Goal: Information Seeking & Learning: Learn about a topic

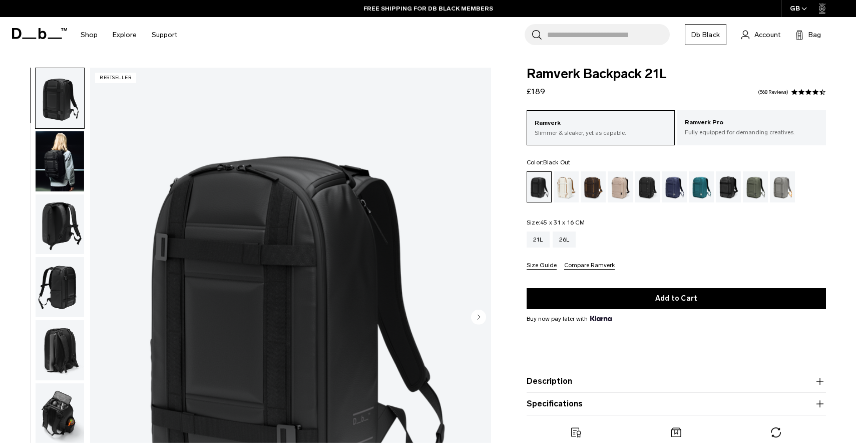
click at [59, 174] on img "button" at bounding box center [60, 161] width 49 height 60
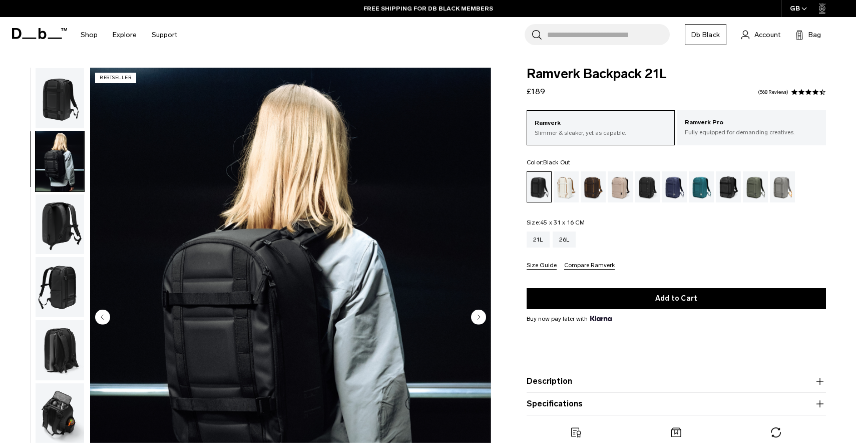
scroll to position [7, 0]
click at [62, 337] on img "button" at bounding box center [60, 349] width 49 height 60
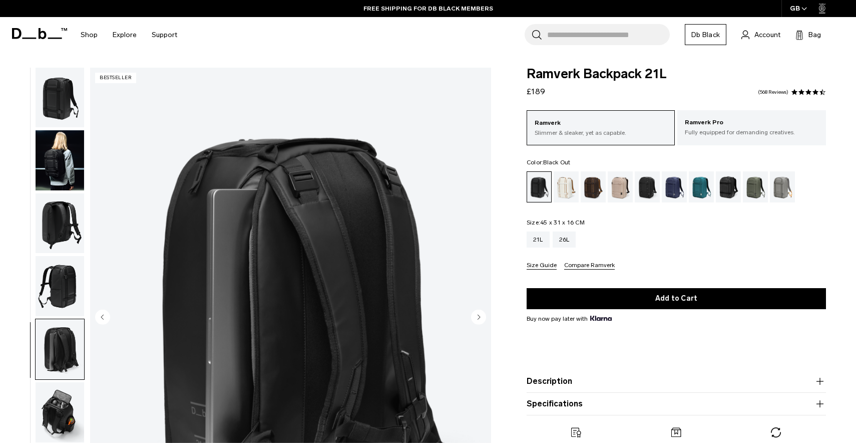
scroll to position [0, 0]
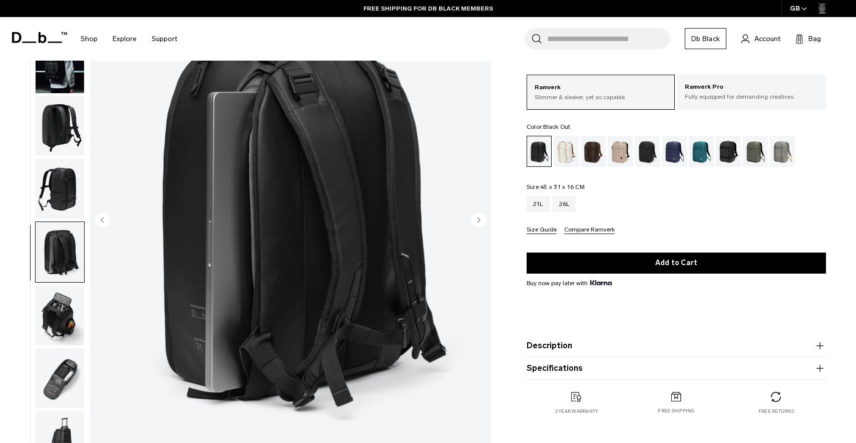
click at [72, 163] on img "button" at bounding box center [60, 189] width 49 height 60
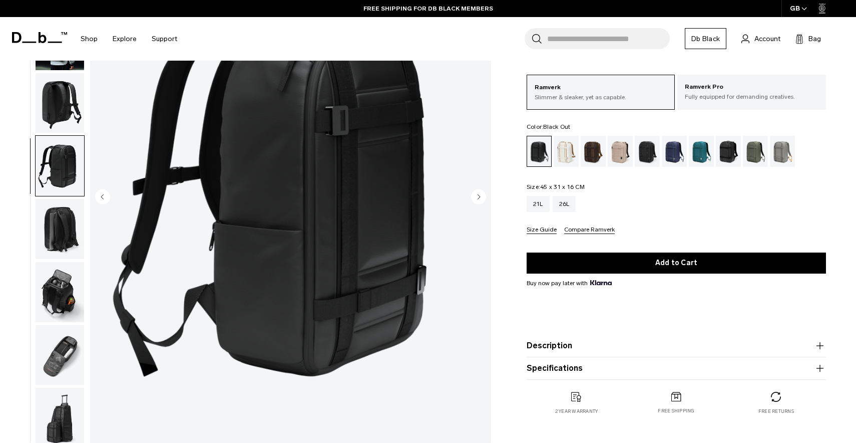
scroll to position [135, 0]
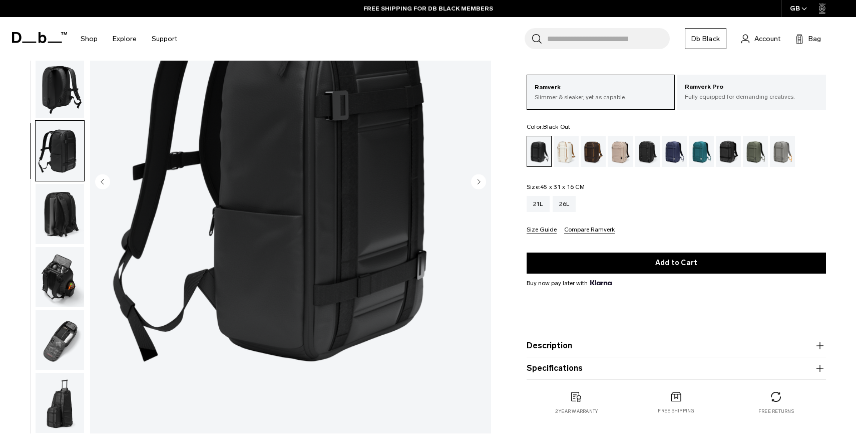
click at [53, 291] on img "button" at bounding box center [60, 277] width 49 height 60
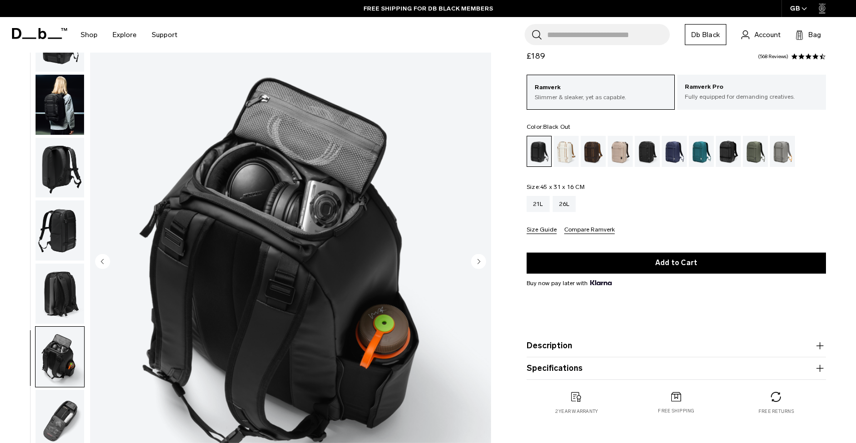
scroll to position [7, 0]
click at [52, 412] on img "button" at bounding box center [60, 420] width 49 height 60
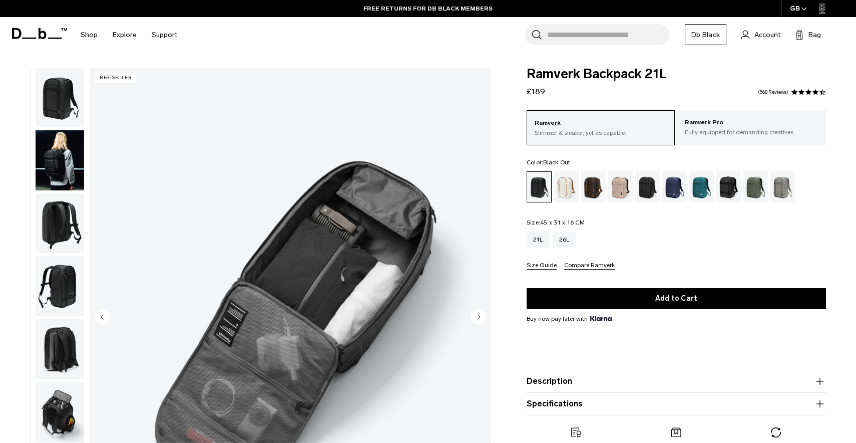
scroll to position [0, 0]
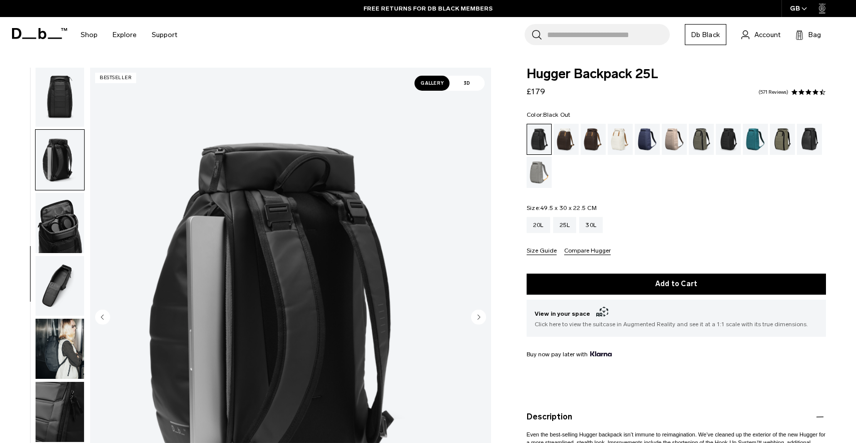
scroll to position [1, 0]
click at [56, 268] on img "button" at bounding box center [60, 285] width 49 height 60
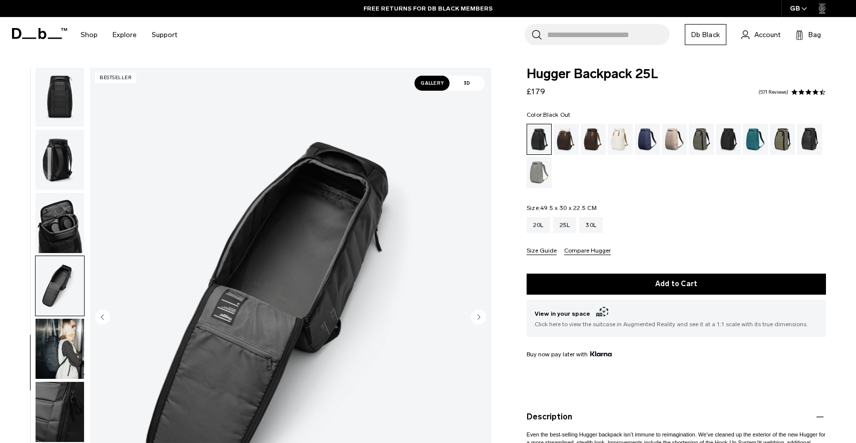
scroll to position [0, 0]
drag, startPoint x: 524, startPoint y: 67, endPoint x: 676, endPoint y: 240, distance: 230.6
click at [676, 240] on body "Skip to content BUY NOW, PAY LATER WITH [PERSON_NAME] 10% OFF YOUR FIRST PURCHA…" at bounding box center [428, 221] width 856 height 443
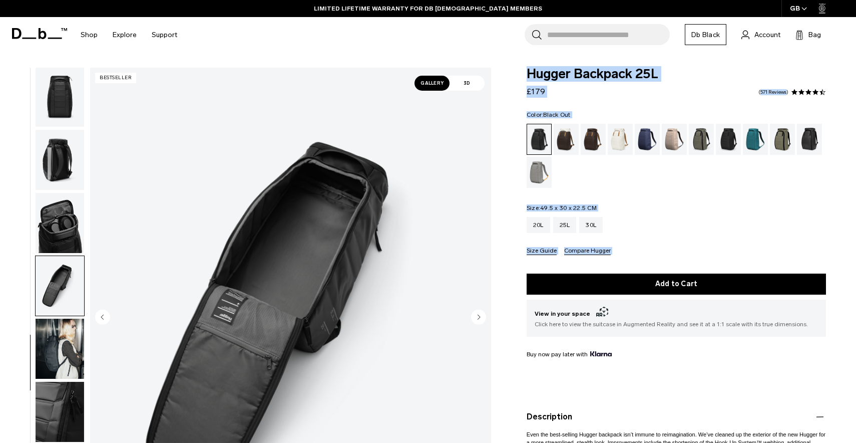
drag, startPoint x: 657, startPoint y: 259, endPoint x: 526, endPoint y: 64, distance: 235.0
click at [526, 64] on body "Skip to content BUY NOW, PAY LATER WITH [PERSON_NAME] 10% OFF YOUR FIRST PURCHA…" at bounding box center [428, 221] width 856 height 443
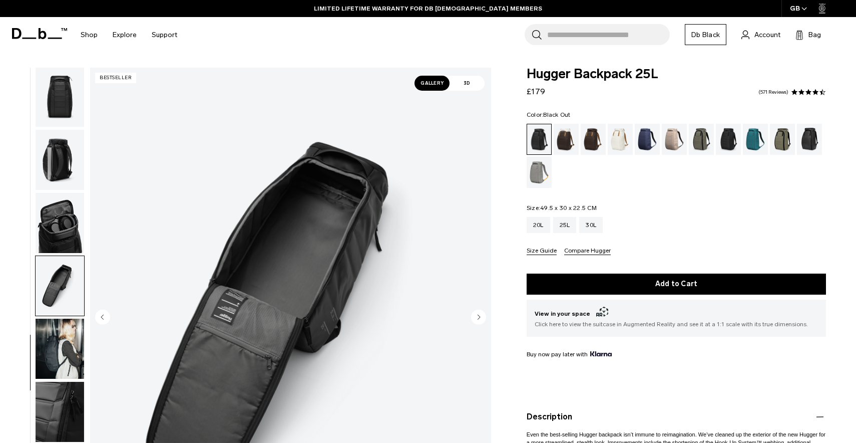
drag, startPoint x: 526, startPoint y: 64, endPoint x: 636, endPoint y: 257, distance: 222.0
click at [636, 257] on body "Skip to content BUY NOW, PAY LATER WITH [PERSON_NAME] 10% OFF YOUR FIRST PURCHA…" at bounding box center [428, 221] width 856 height 443
click at [636, 257] on form "Hugger Backpack 25L £179 4.5 star rating 571 Reviews Color: Black Out Out of st…" at bounding box center [676, 301] width 299 height 466
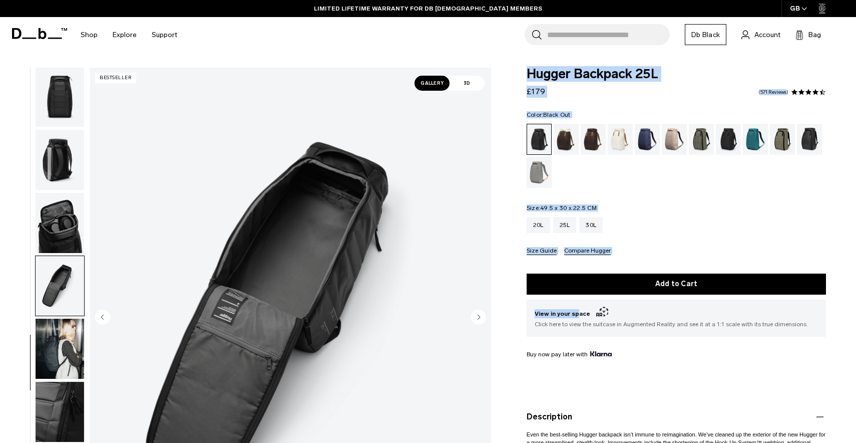
drag, startPoint x: 636, startPoint y: 257, endPoint x: 528, endPoint y: 64, distance: 221.0
click at [528, 64] on body "Skip to content BUY NOW, PAY LATER WITH [PERSON_NAME] 10% OFF YOUR FIRST PURCHA…" at bounding box center [428, 221] width 856 height 443
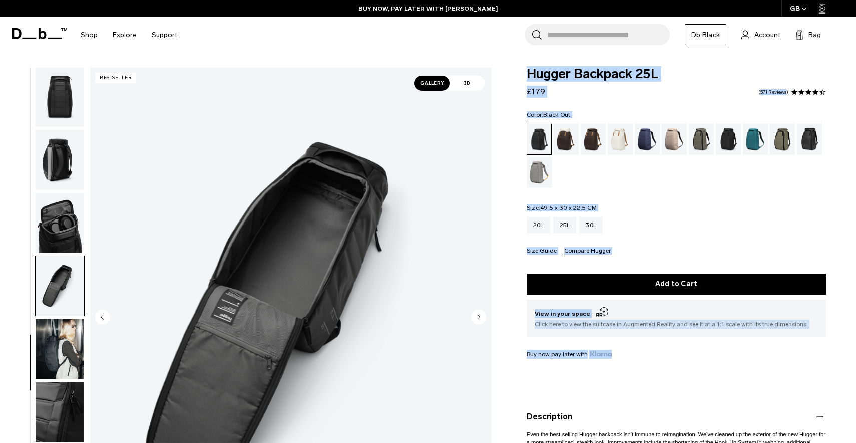
drag, startPoint x: 834, startPoint y: 64, endPoint x: 745, endPoint y: 353, distance: 302.2
click at [745, 353] on body "Skip to content BUY NOW, PAY LATER WITH [PERSON_NAME] 10% OFF YOUR FIRST PURCHA…" at bounding box center [428, 221] width 856 height 443
click at [745, 353] on div "Buy now pay later with" at bounding box center [676, 353] width 299 height 9
drag, startPoint x: 745, startPoint y: 353, endPoint x: 530, endPoint y: 62, distance: 362.3
click at [530, 62] on body "Skip to content BUY NOW, PAY LATER WITH [PERSON_NAME] 10% OFF YOUR FIRST PURCHA…" at bounding box center [428, 221] width 856 height 443
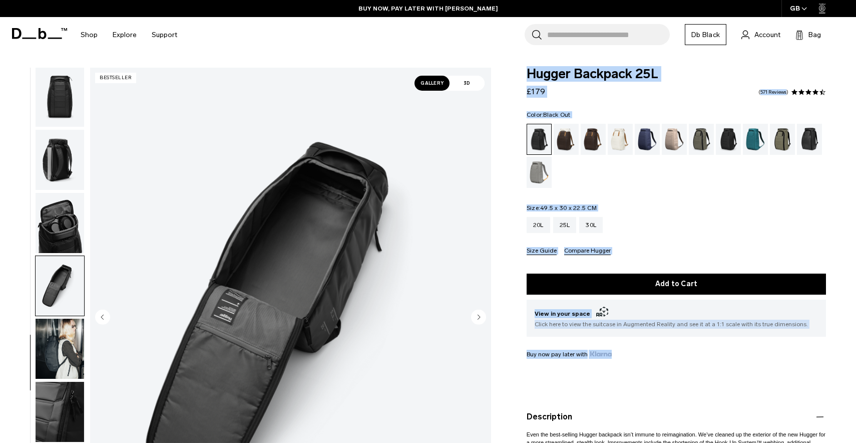
click at [530, 62] on body "Skip to content BUY NOW, PAY LATER WITH [PERSON_NAME] 10% OFF YOUR FIRST PURCHA…" at bounding box center [428, 221] width 856 height 443
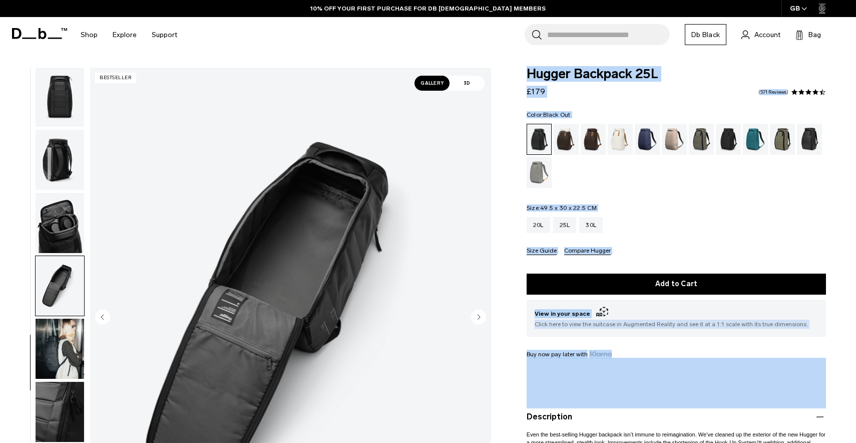
drag, startPoint x: 530, startPoint y: 62, endPoint x: 835, endPoint y: 380, distance: 441.2
click at [835, 380] on body "Skip to content BUY NOW, PAY LATER WITH [PERSON_NAME] 10% OFF YOUR FIRST PURCHA…" at bounding box center [428, 221] width 856 height 443
click at [835, 380] on div "Hugger Backpack 25L £179 4.5 star rating 571 Reviews Color: Black Out Out of st…" at bounding box center [676, 328] width 359 height 521
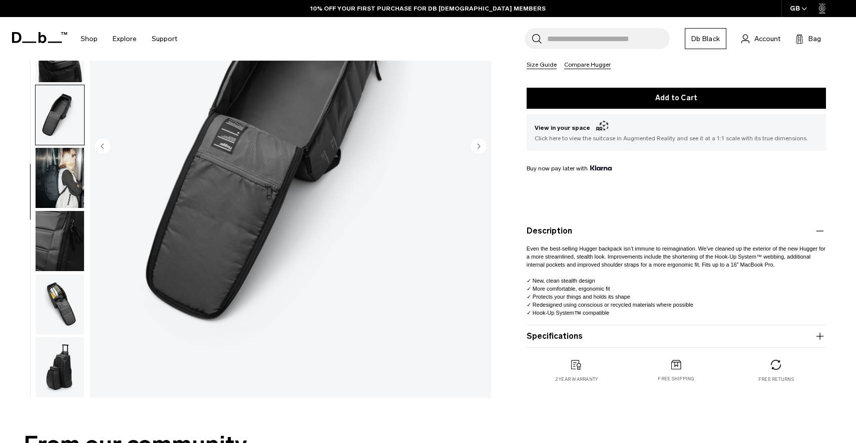
scroll to position [203, 0]
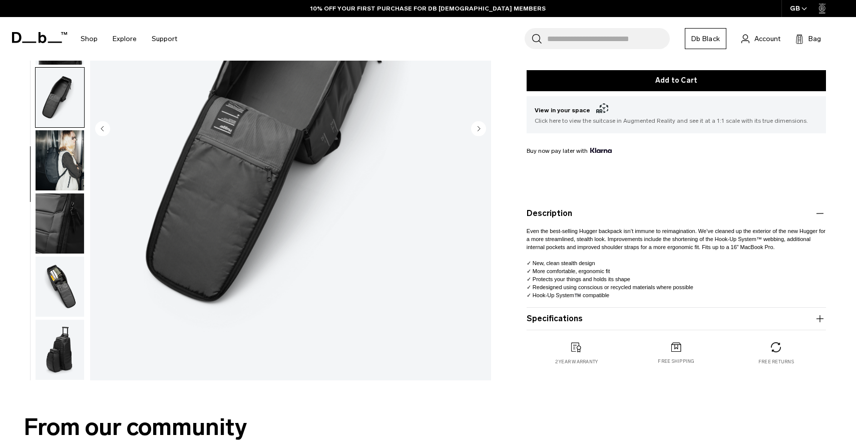
click at [646, 319] on button "Specifications" at bounding box center [676, 318] width 299 height 12
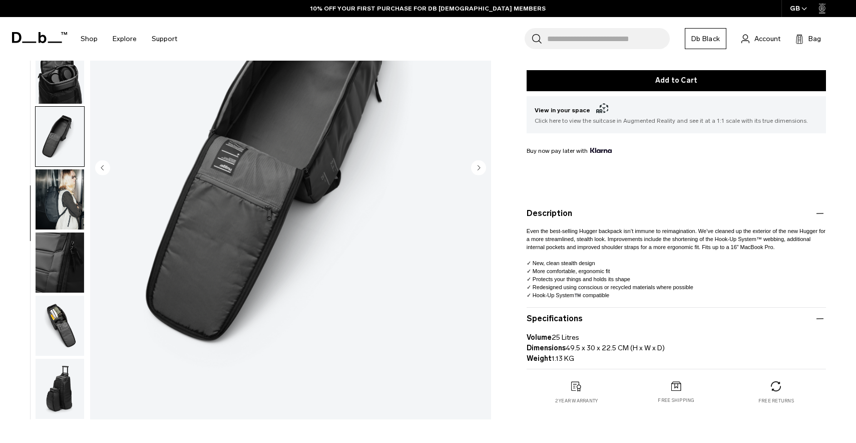
click at [646, 319] on button "Specifications" at bounding box center [676, 318] width 299 height 12
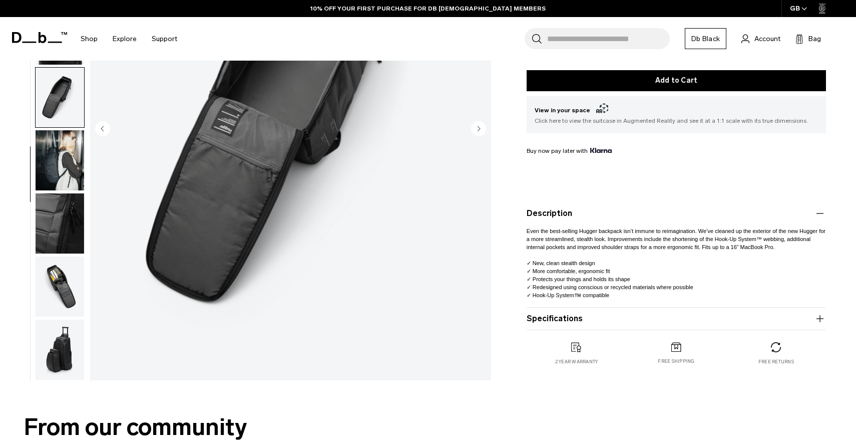
click at [624, 316] on button "Specifications" at bounding box center [676, 318] width 299 height 12
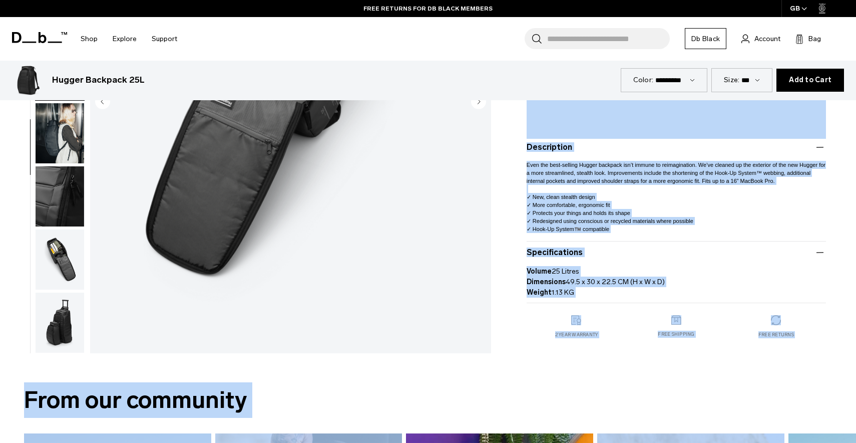
scroll to position [322, 0]
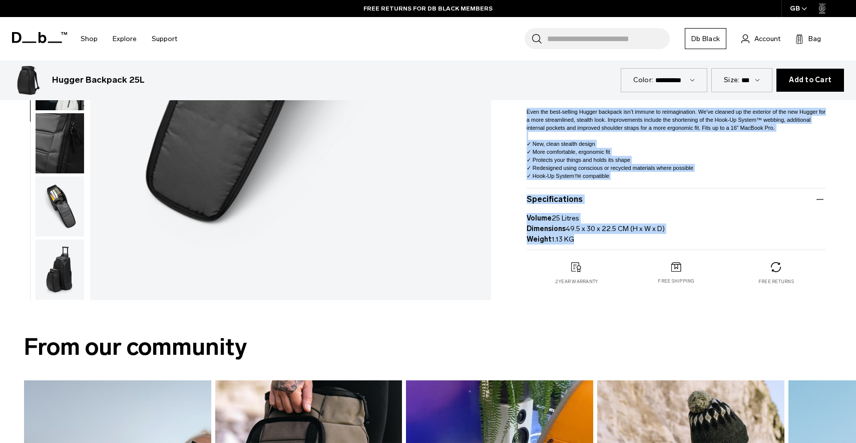
drag, startPoint x: 512, startPoint y: 70, endPoint x: 687, endPoint y: 240, distance: 244.7
click at [687, 240] on p "Volume 25 Litres Dimensions 49.5 x 30 x 22.5 CM (H x W x D) Weight 1.13 KG" at bounding box center [676, 224] width 299 height 39
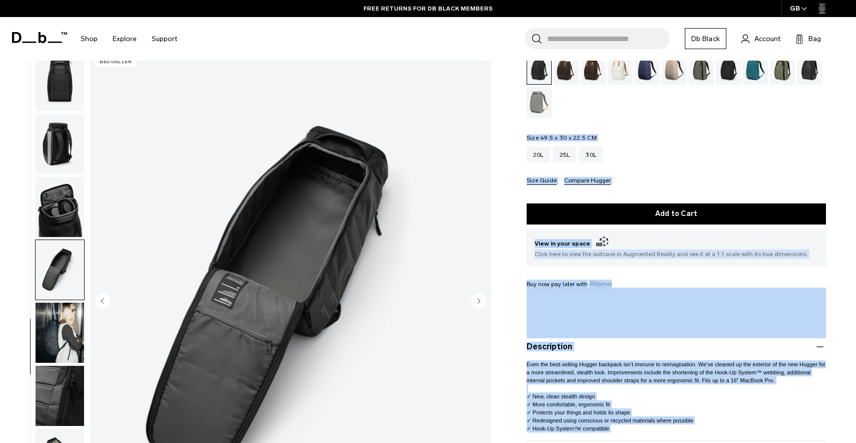
scroll to position [0, 0]
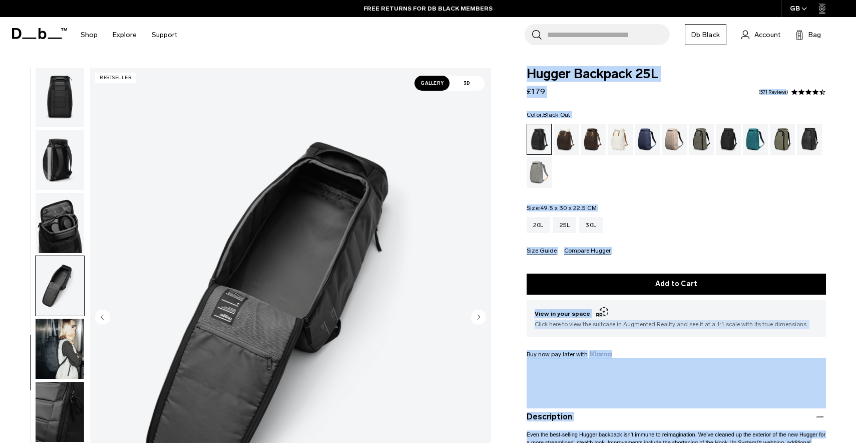
drag, startPoint x: 687, startPoint y: 240, endPoint x: 530, endPoint y: 76, distance: 227.4
click at [530, 76] on form "Hugger Backpack 25L £179 4.5 star rating 571 Reviews Color: Black Out Out of st…" at bounding box center [676, 320] width 299 height 505
click at [530, 76] on span "Hugger Backpack 25L" at bounding box center [676, 74] width 299 height 13
